Goal: Task Accomplishment & Management: Manage account settings

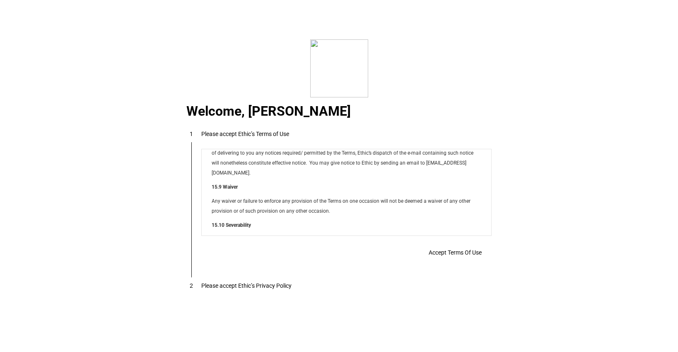
scroll to position [6712, 0]
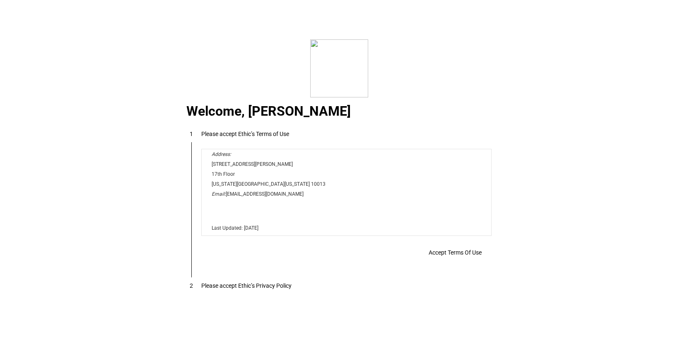
click at [449, 251] on span "Accept Terms Of Use" at bounding box center [455, 252] width 53 height 7
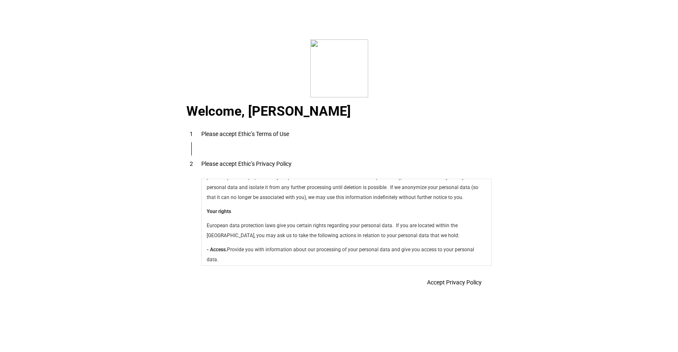
scroll to position [2950, 0]
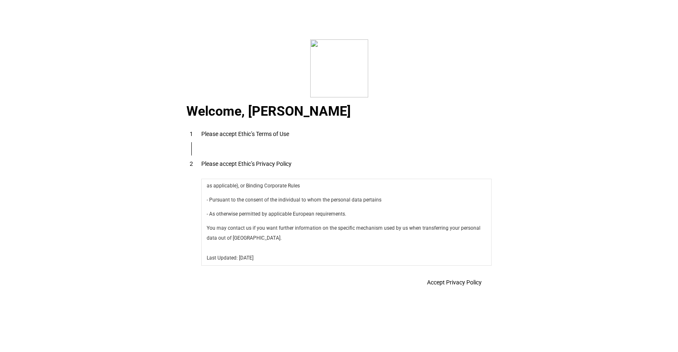
click at [461, 286] on span "Accept Privacy Policy" at bounding box center [454, 282] width 55 height 7
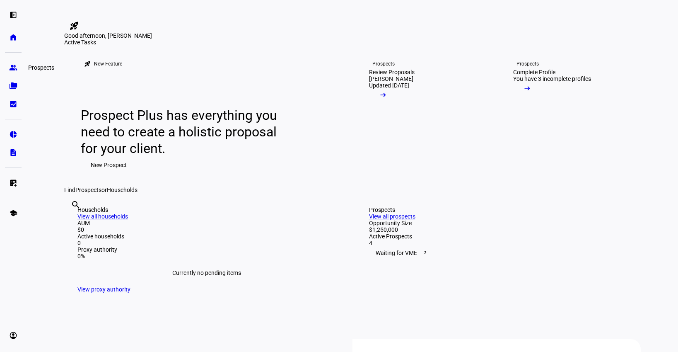
click at [10, 67] on eth-mat-symbol "group" at bounding box center [13, 67] width 8 height 8
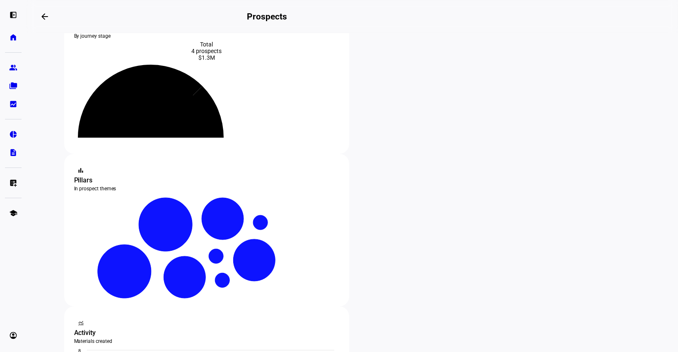
scroll to position [41, 0]
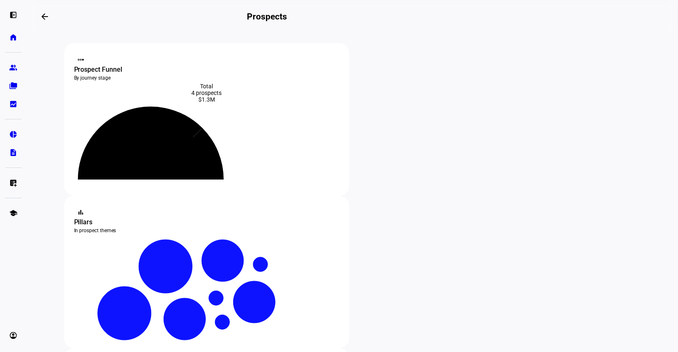
type input "[PERSON_NAME]"
click at [14, 38] on eth-mat-symbol "home" at bounding box center [13, 37] width 8 height 8
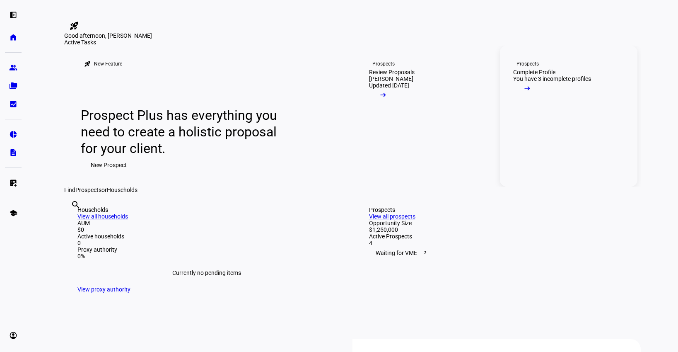
click at [532, 92] on mat-icon "arrow_right_alt" at bounding box center [527, 88] width 8 height 8
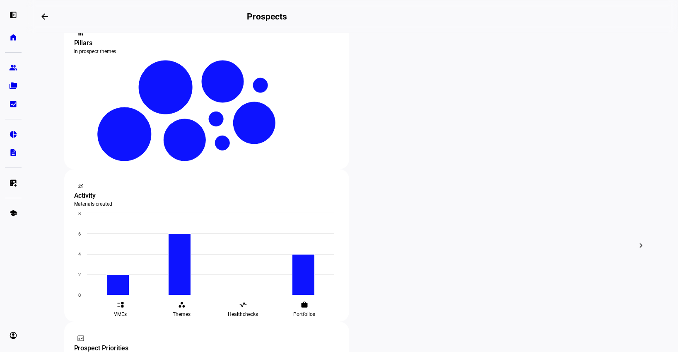
scroll to position [125, 0]
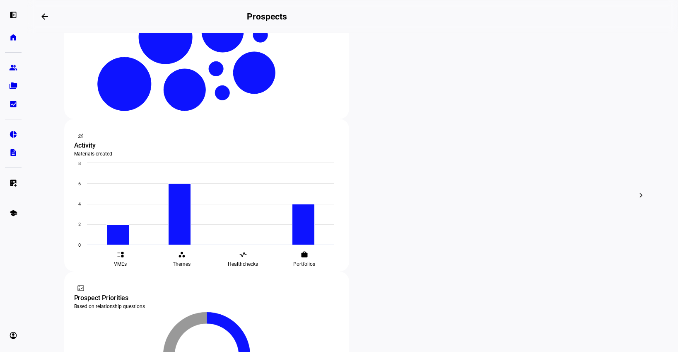
scroll to position [230, 0]
